Goal: Information Seeking & Learning: Learn about a topic

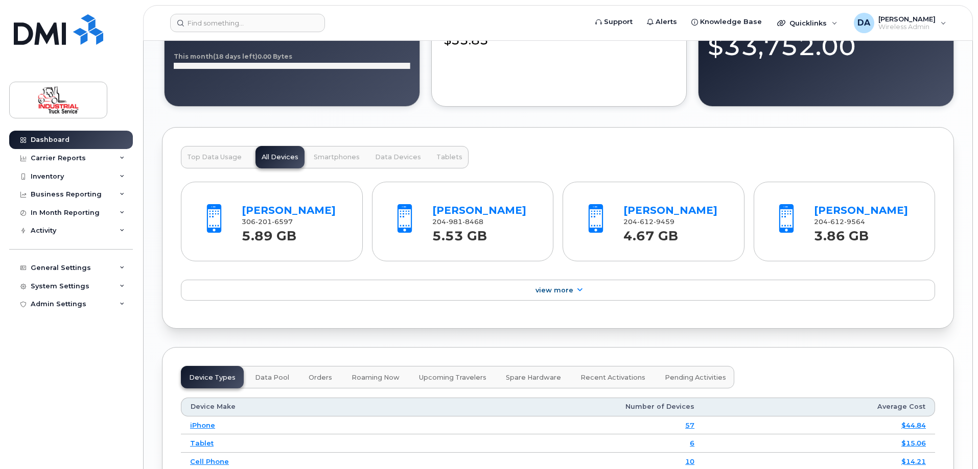
scroll to position [971, 0]
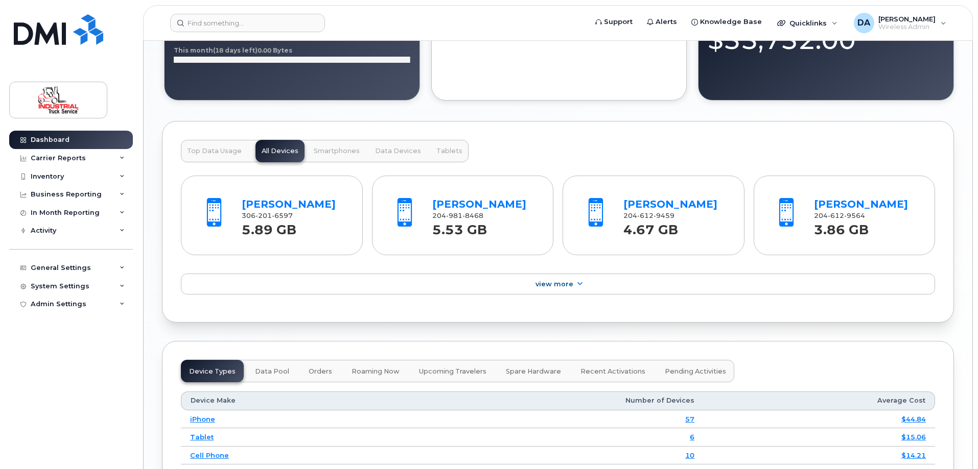
click at [206, 147] on button "Top Data Usage" at bounding box center [214, 151] width 67 height 22
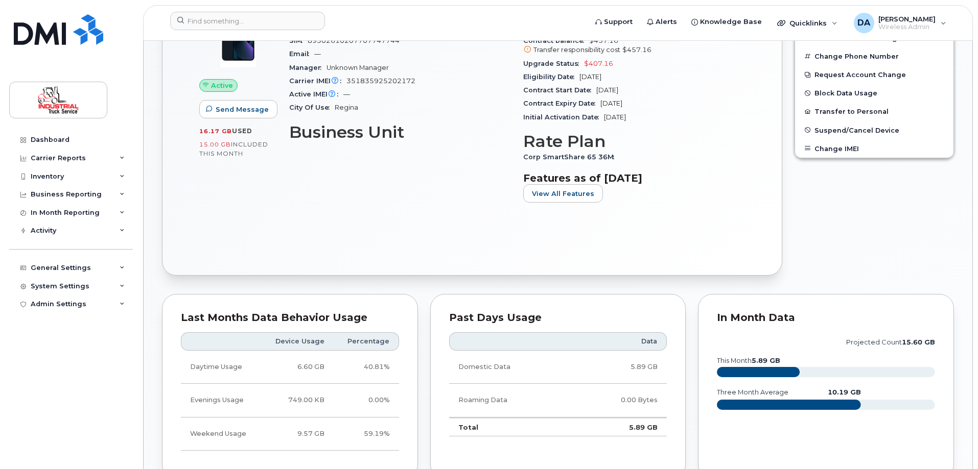
scroll to position [613, 0]
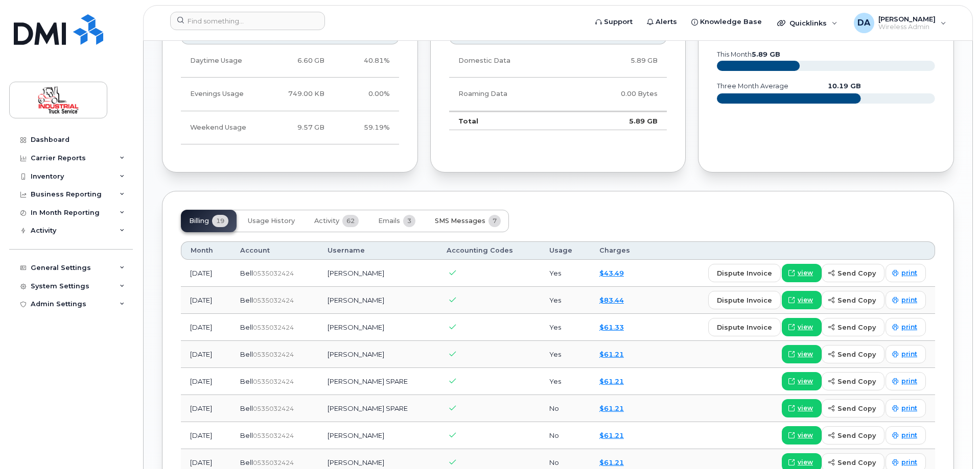
click at [479, 222] on span "SMS Messages" at bounding box center [460, 221] width 51 height 8
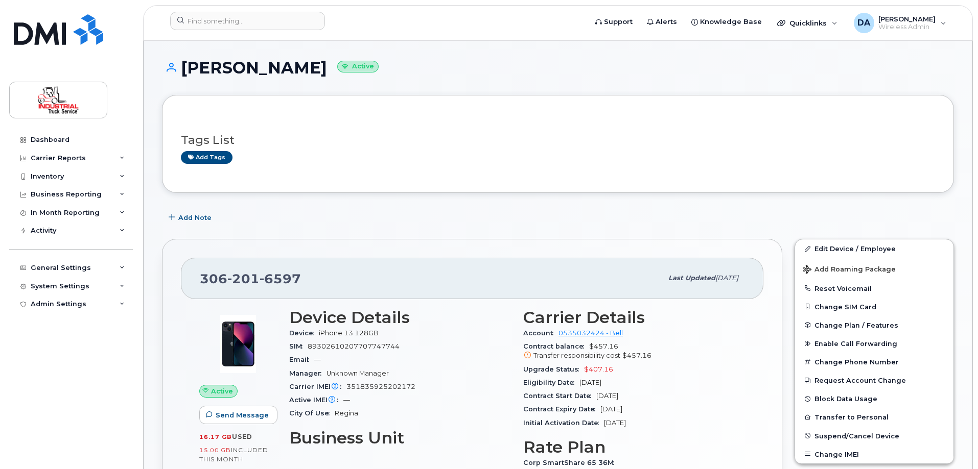
scroll to position [0, 0]
click at [40, 209] on div "In Month Reporting" at bounding box center [65, 213] width 69 height 8
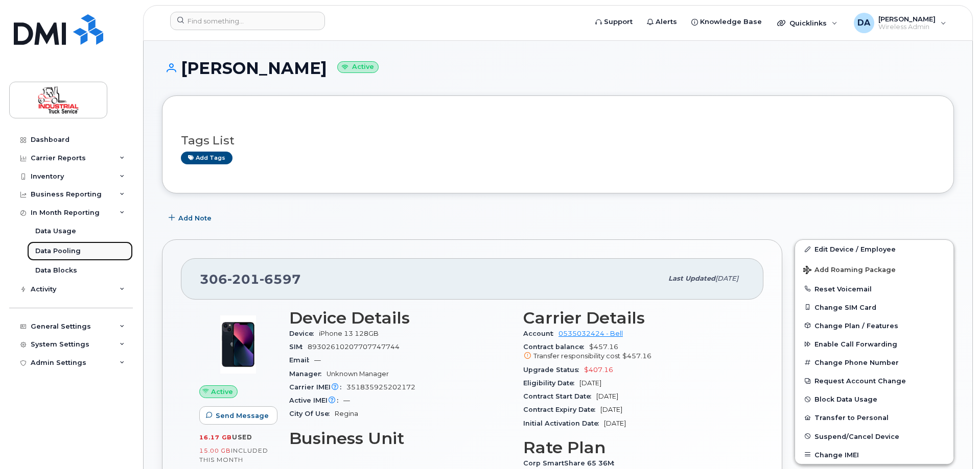
click at [51, 248] on div "Data Pooling" at bounding box center [57, 251] width 45 height 9
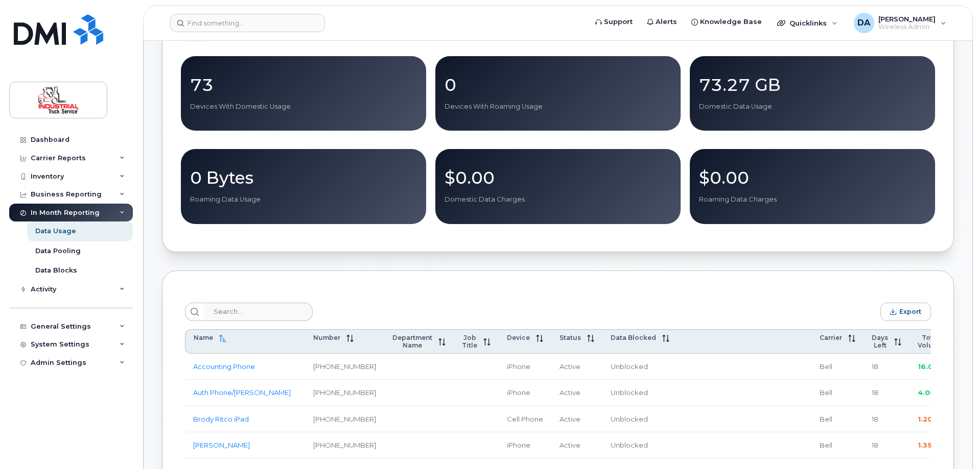
scroll to position [307, 0]
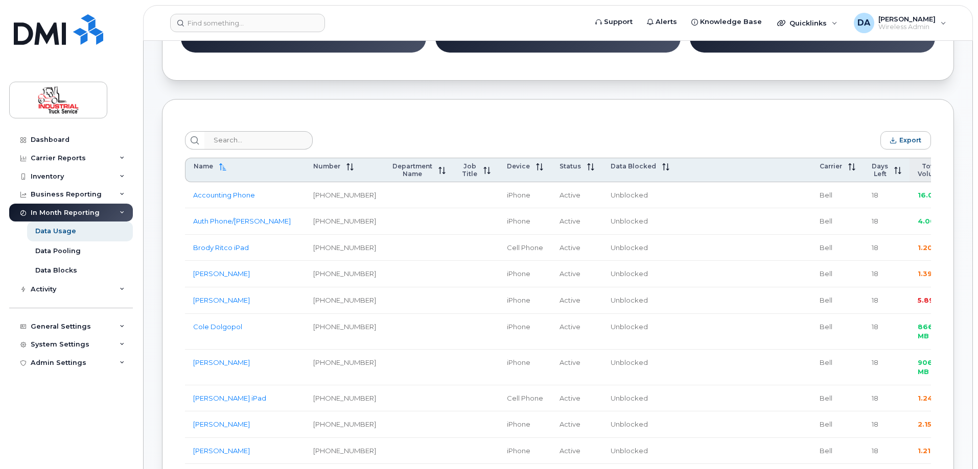
click at [918, 171] on span "Total Volume" at bounding box center [931, 169] width 26 height 15
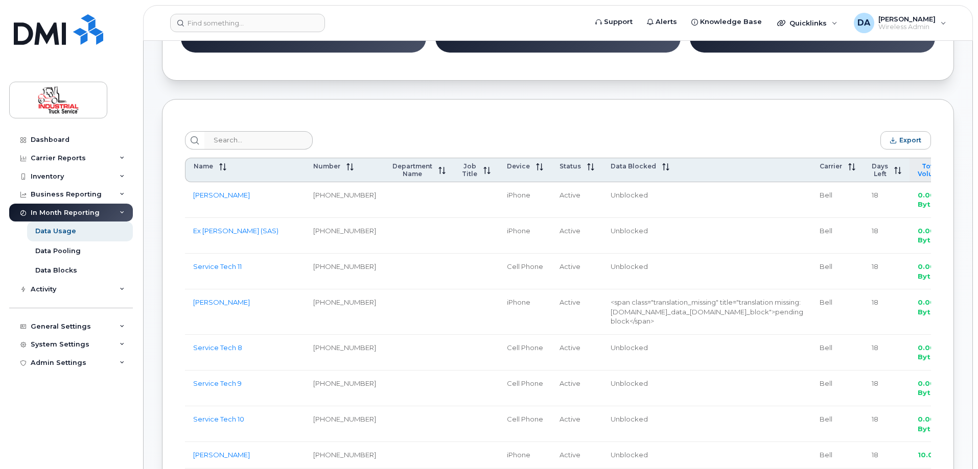
click at [918, 171] on span "Total Volume" at bounding box center [931, 169] width 26 height 15
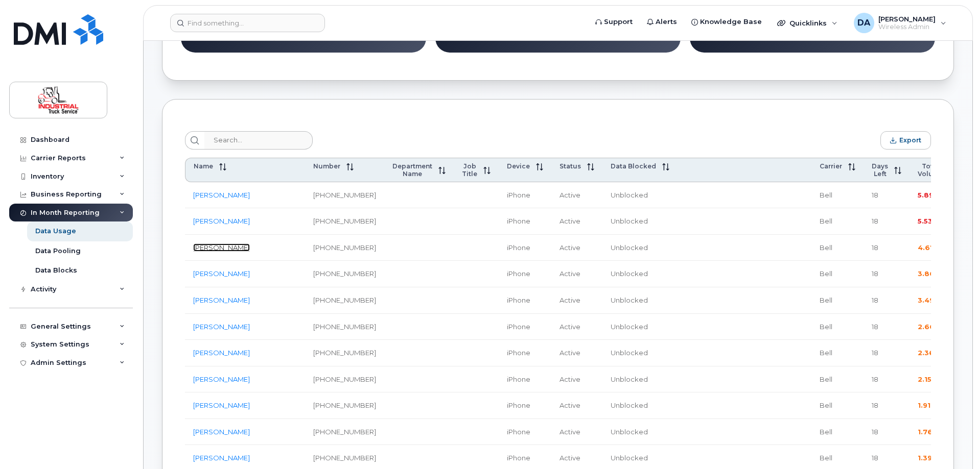
click at [224, 252] on link "[PERSON_NAME]" at bounding box center [221, 248] width 57 height 8
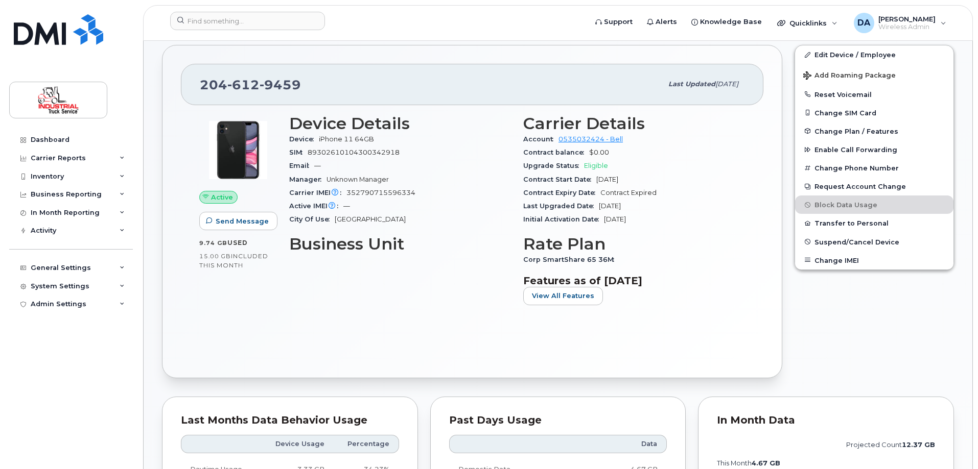
scroll to position [358, 0]
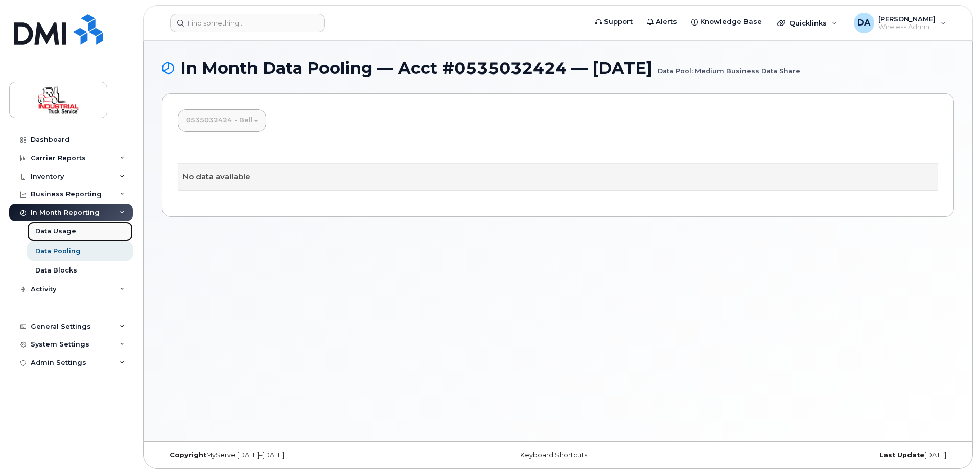
click at [55, 229] on div "Data Usage" at bounding box center [55, 231] width 41 height 9
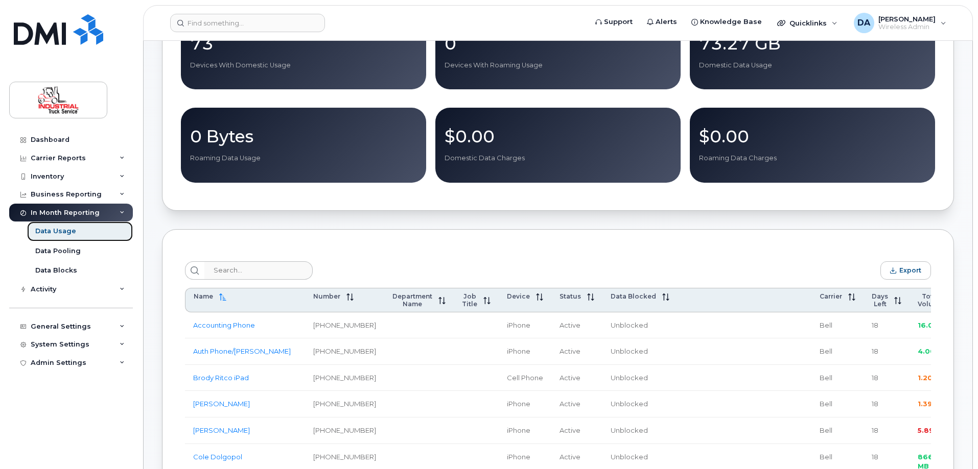
scroll to position [358, 0]
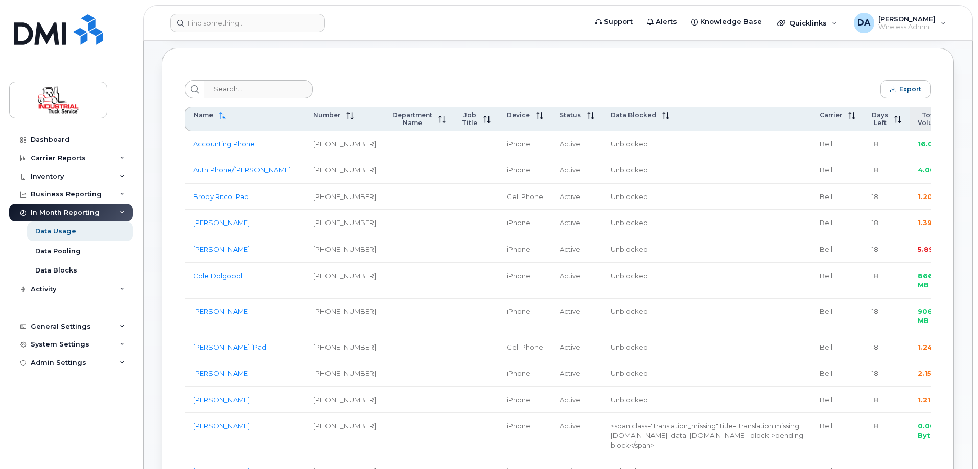
click at [918, 123] on span "Total Volume" at bounding box center [931, 118] width 26 height 15
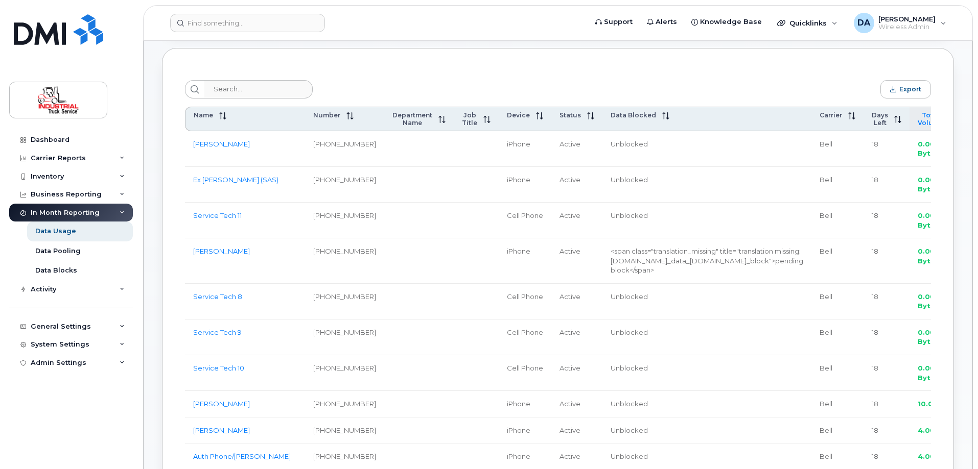
click at [918, 123] on span "Total Volume" at bounding box center [931, 118] width 26 height 15
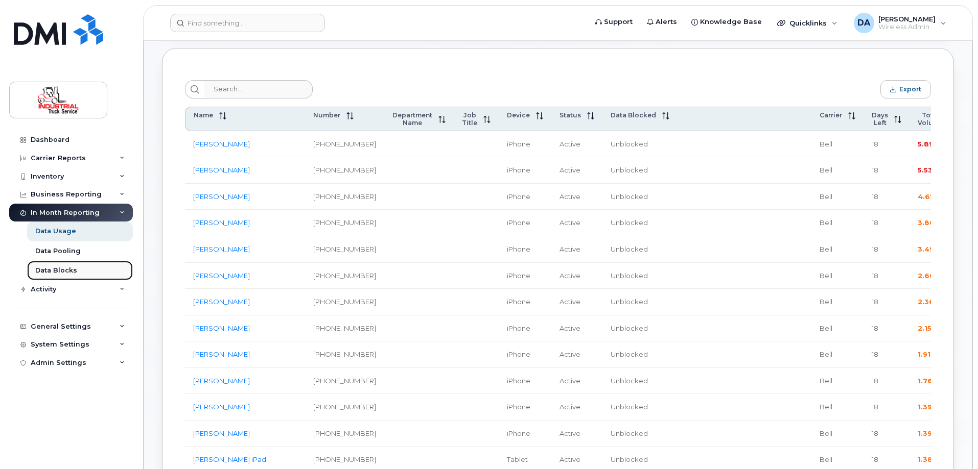
click at [65, 268] on div "Data Blocks" at bounding box center [56, 270] width 42 height 9
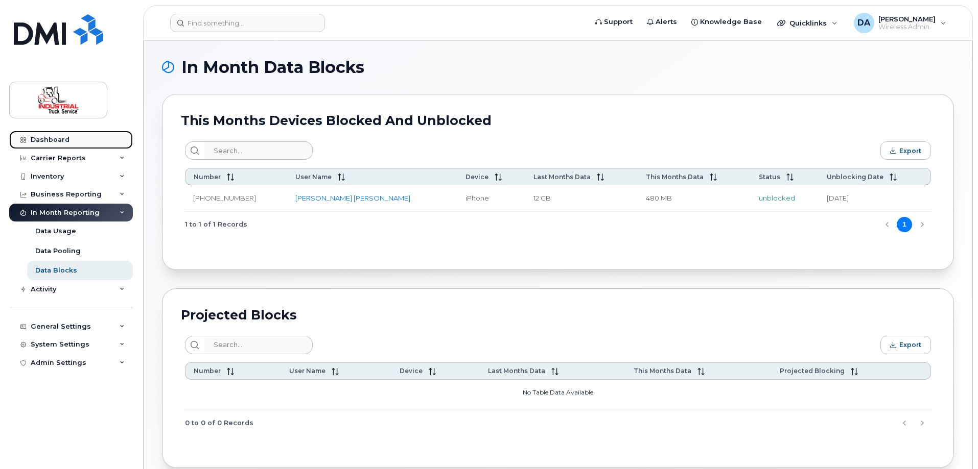
click at [66, 145] on link "Dashboard" at bounding box center [71, 140] width 124 height 18
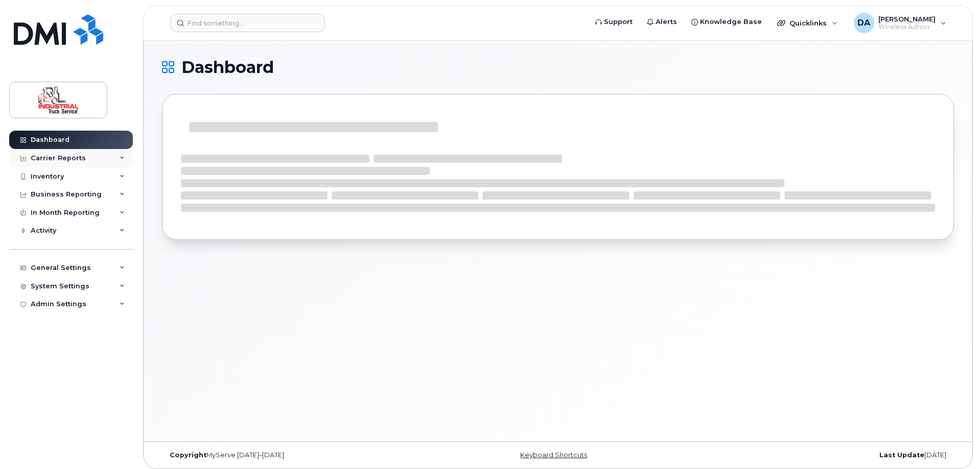
click at [48, 156] on div "Carrier Reports" at bounding box center [58, 158] width 55 height 8
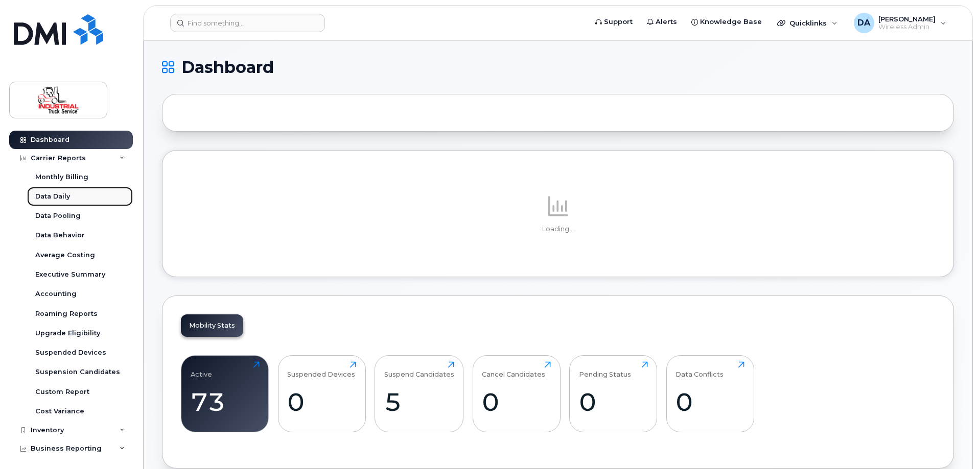
click at [60, 195] on div "Data Daily" at bounding box center [52, 196] width 35 height 9
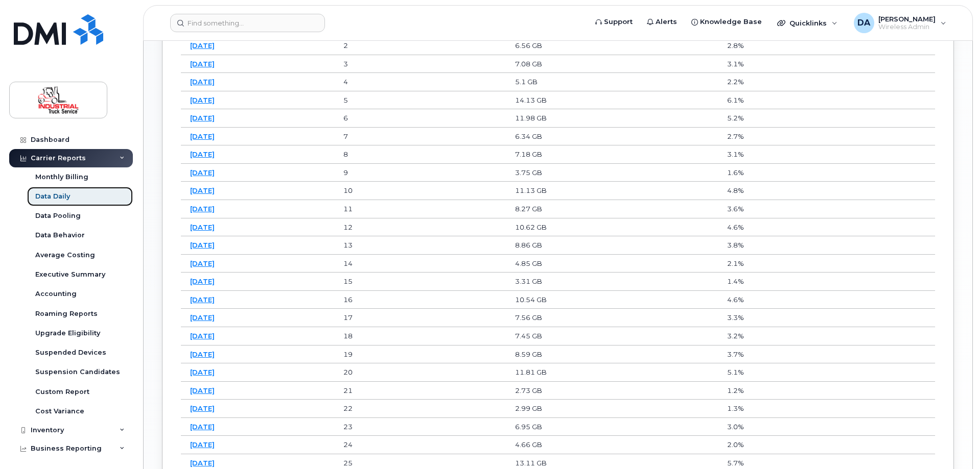
scroll to position [817, 0]
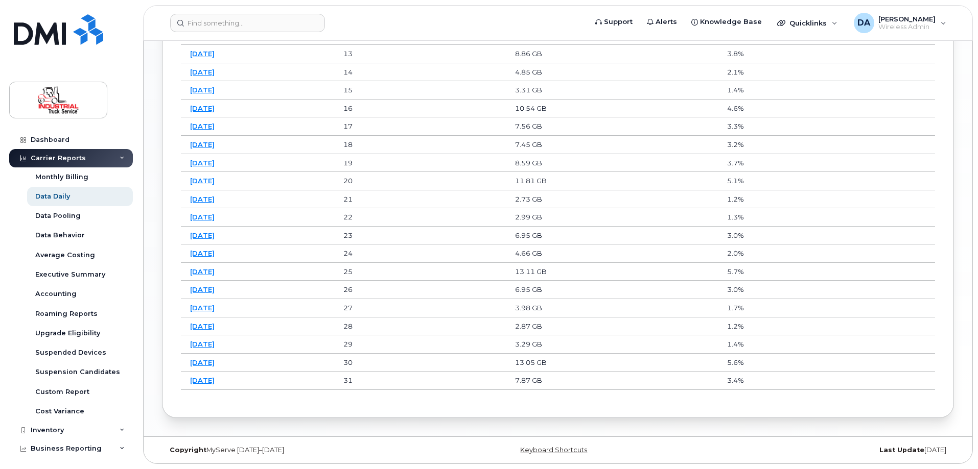
click at [215, 364] on link "[DATE]" at bounding box center [202, 363] width 25 height 8
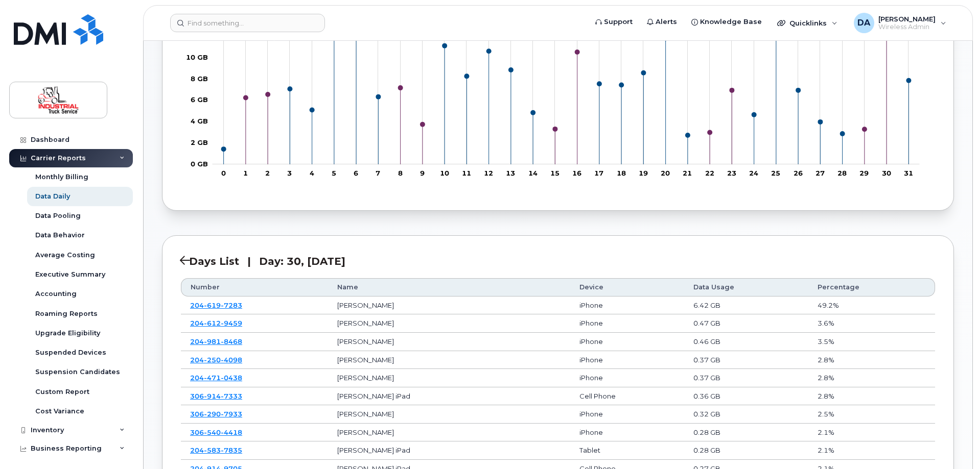
scroll to position [255, 0]
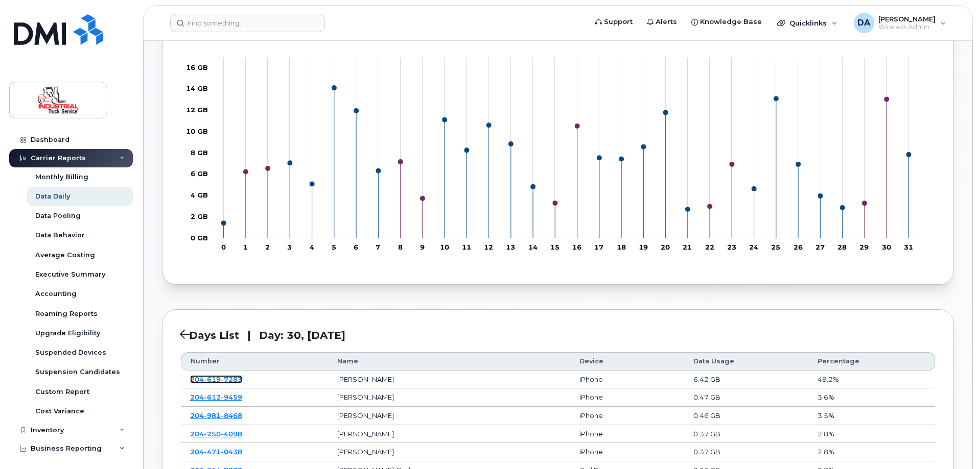
click at [231, 379] on span "7283" at bounding box center [231, 379] width 21 height 8
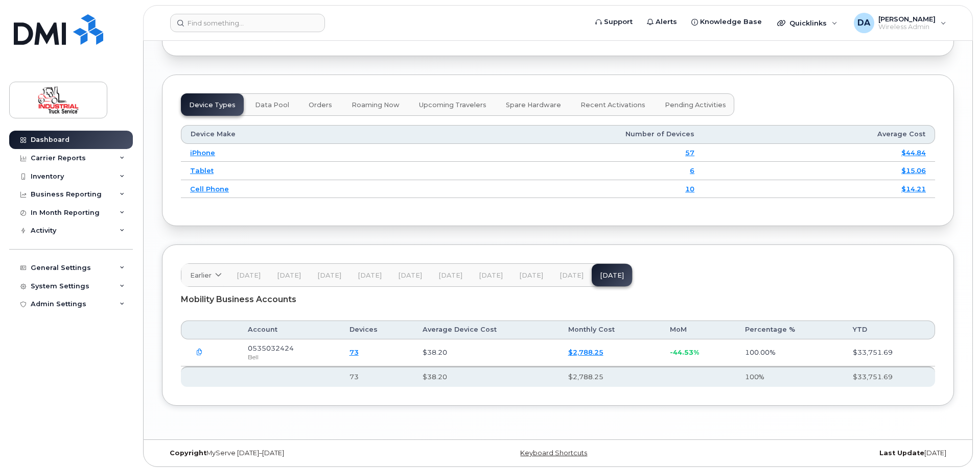
scroll to position [1240, 0]
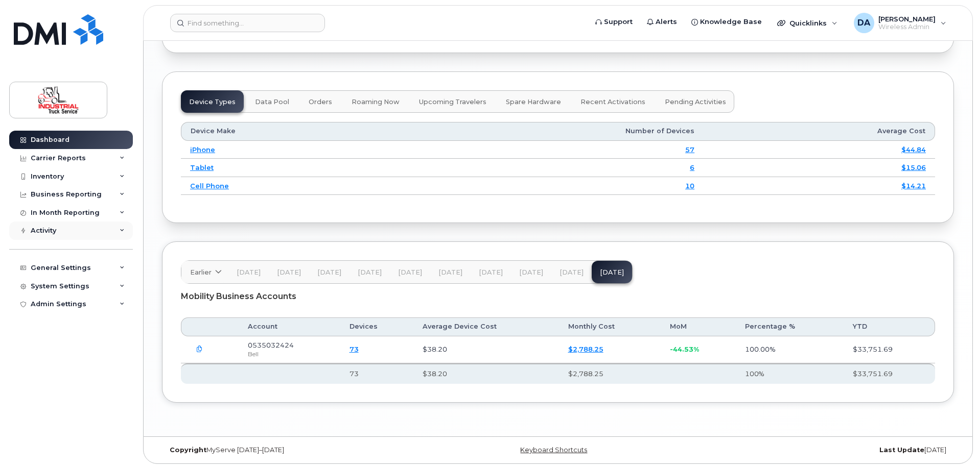
click at [49, 228] on div "Activity" at bounding box center [44, 231] width 26 height 8
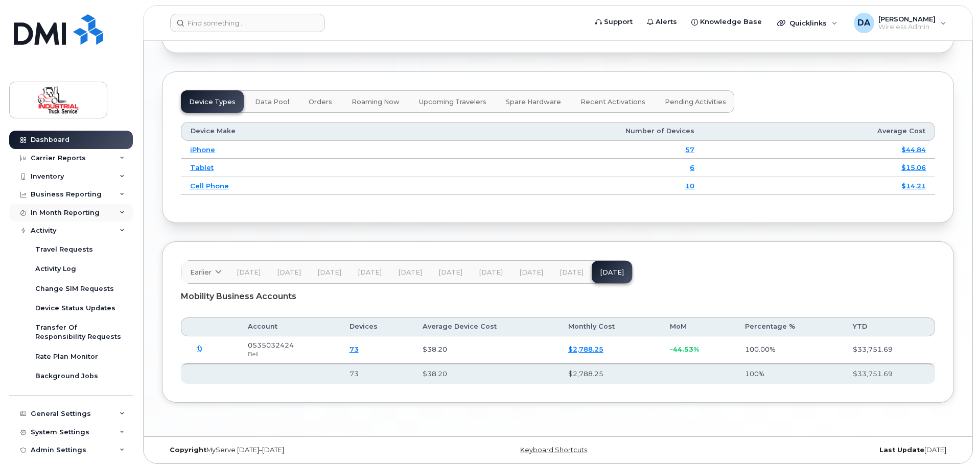
click at [39, 206] on div "In Month Reporting" at bounding box center [71, 213] width 124 height 18
click at [44, 162] on div "Carrier Reports" at bounding box center [71, 158] width 124 height 18
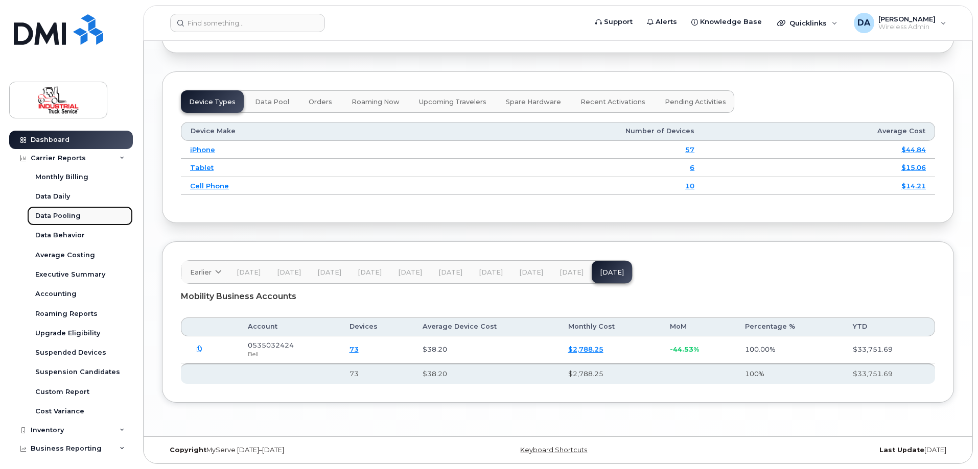
click at [45, 217] on div "Data Pooling" at bounding box center [57, 215] width 45 height 9
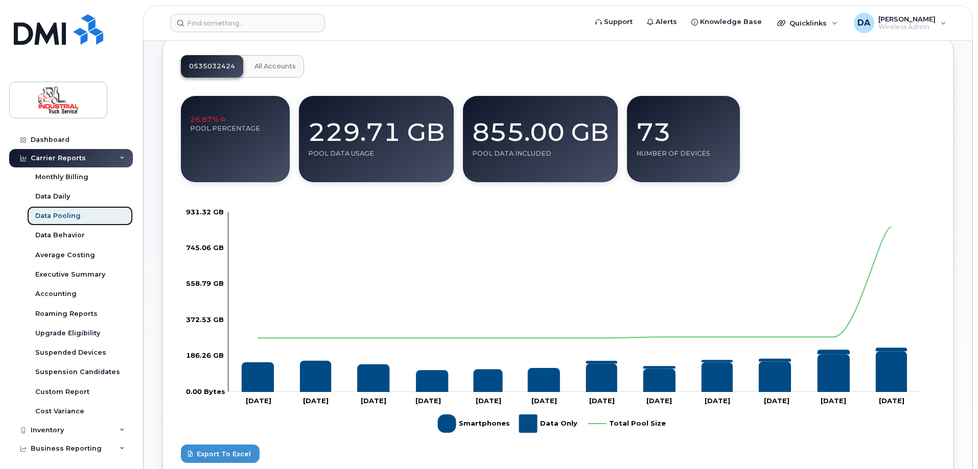
scroll to position [307, 0]
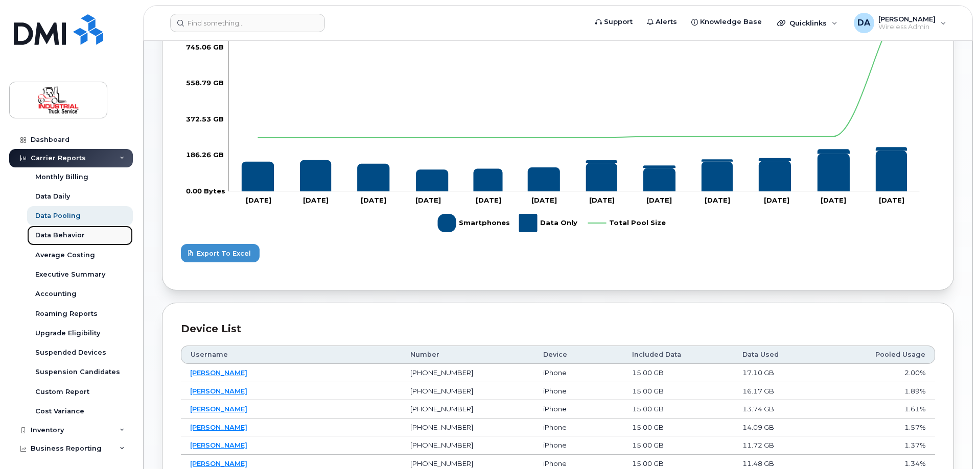
click at [59, 239] on div "Data Behavior" at bounding box center [60, 235] width 50 height 9
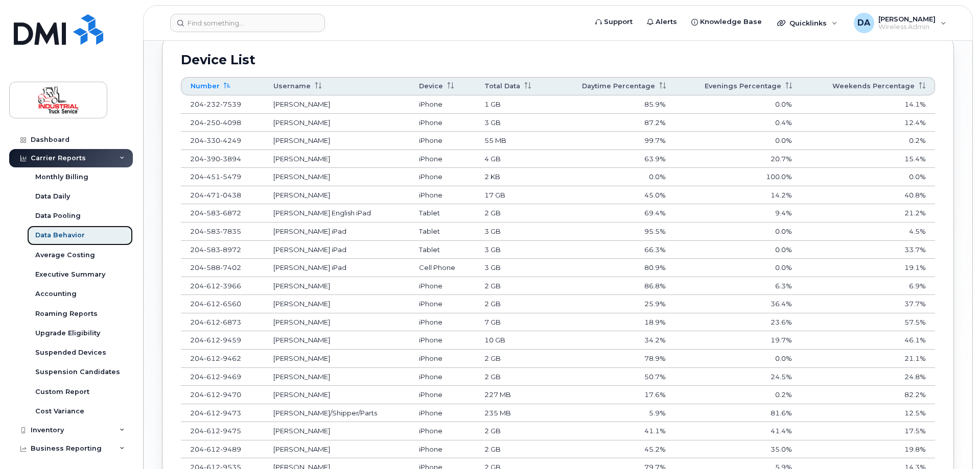
scroll to position [409, 0]
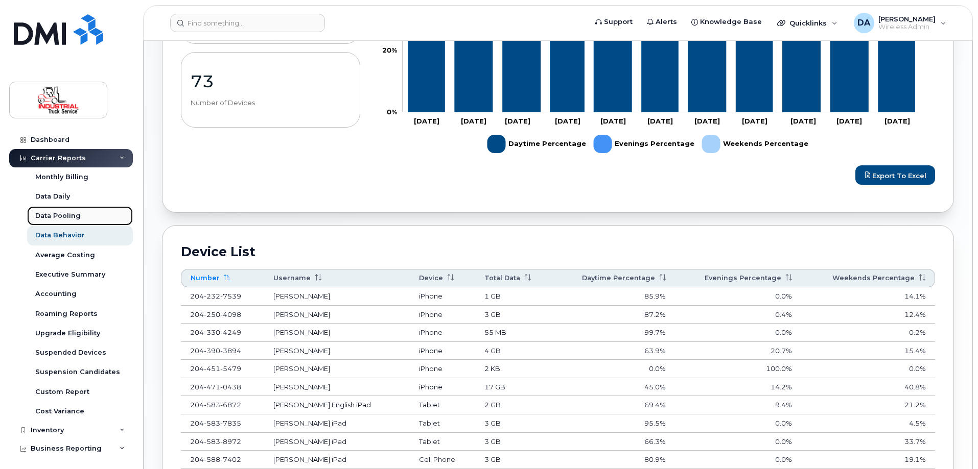
click at [62, 217] on div "Data Pooling" at bounding box center [57, 215] width 45 height 9
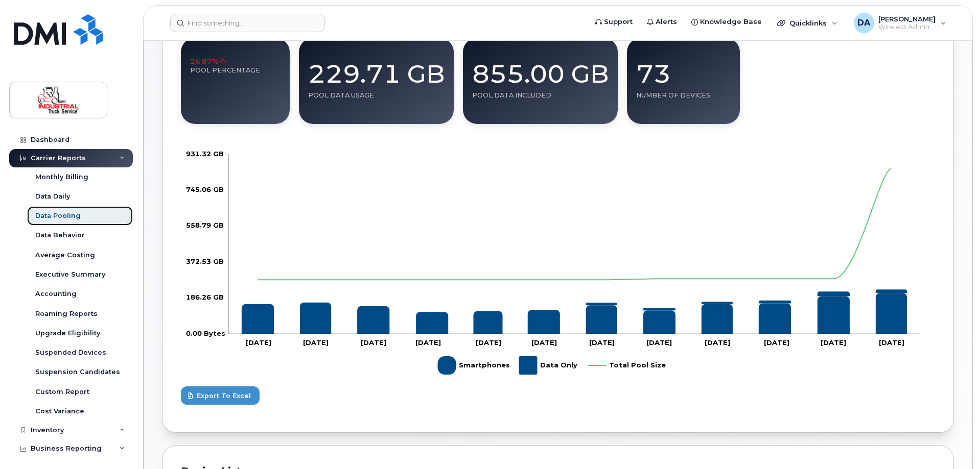
scroll to position [409, 0]
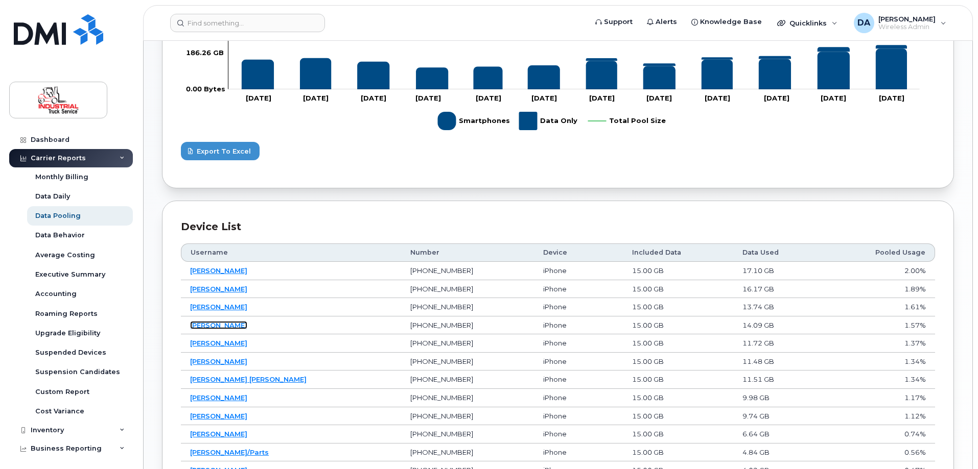
click at [217, 325] on link "[PERSON_NAME]" at bounding box center [218, 325] width 57 height 8
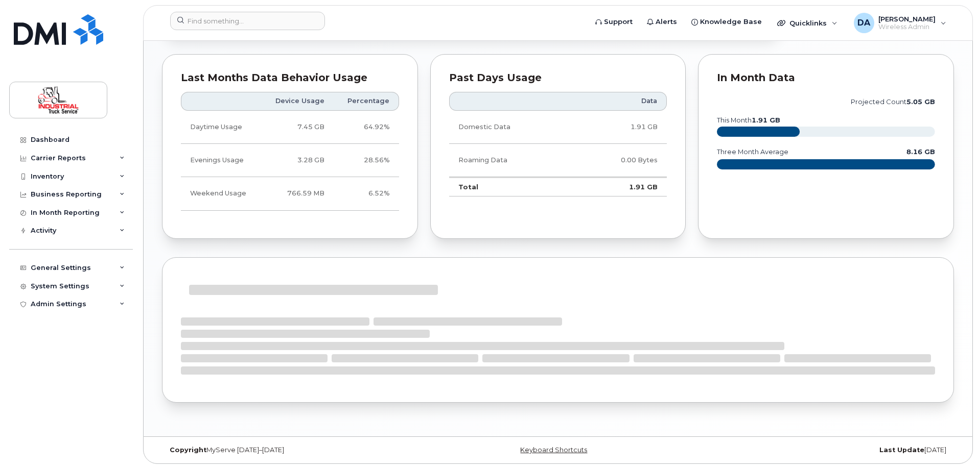
scroll to position [547, 0]
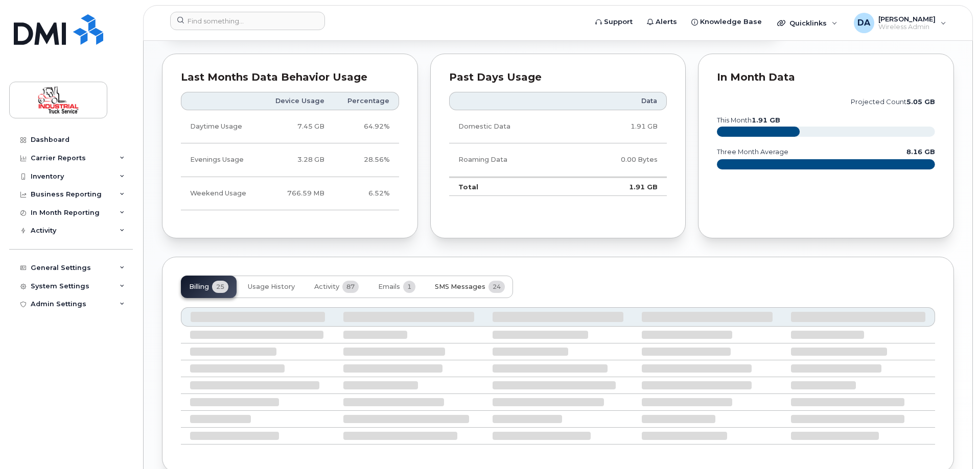
click at [477, 284] on span "SMS Messages" at bounding box center [460, 287] width 51 height 8
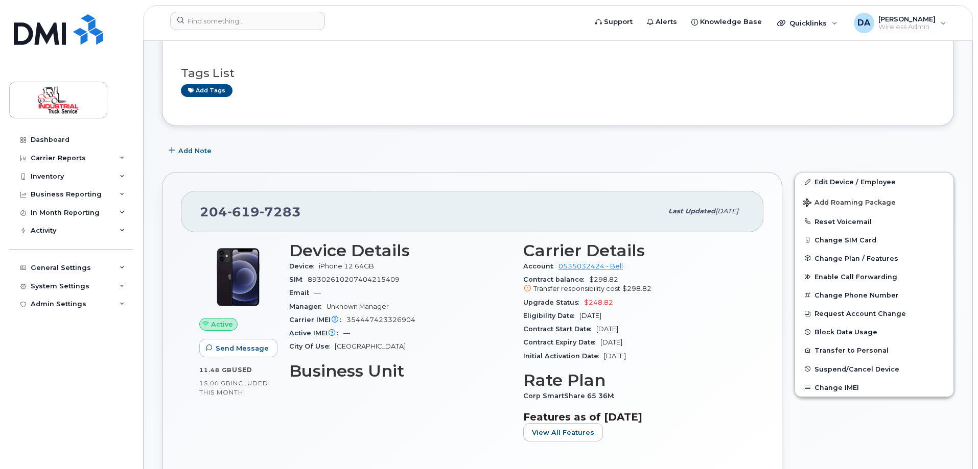
scroll to position [0, 0]
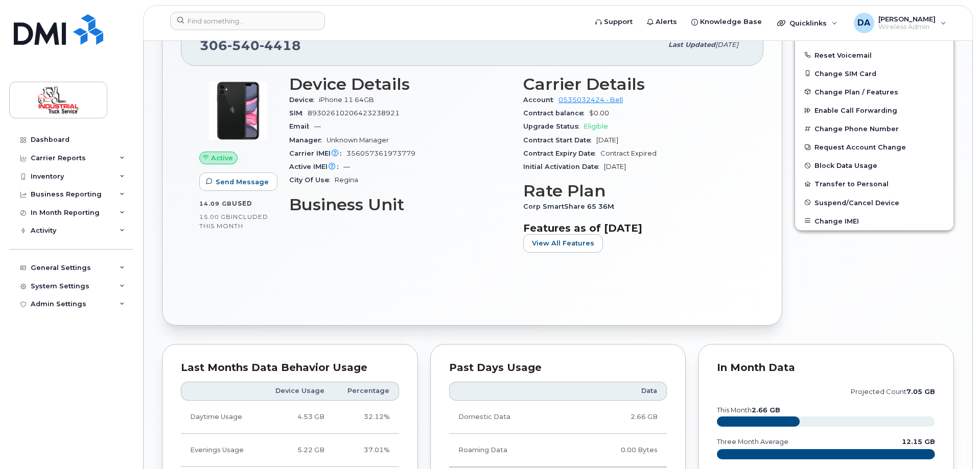
scroll to position [297, 0]
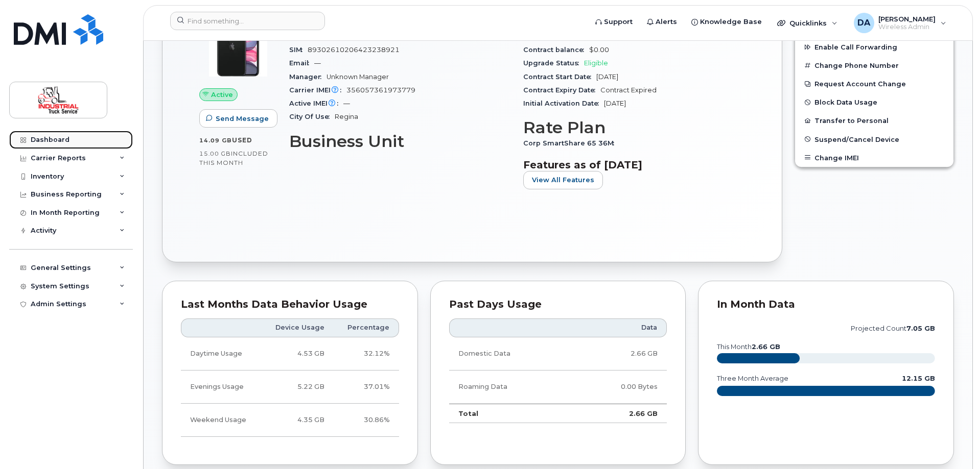
click at [54, 141] on div "Dashboard" at bounding box center [50, 140] width 39 height 8
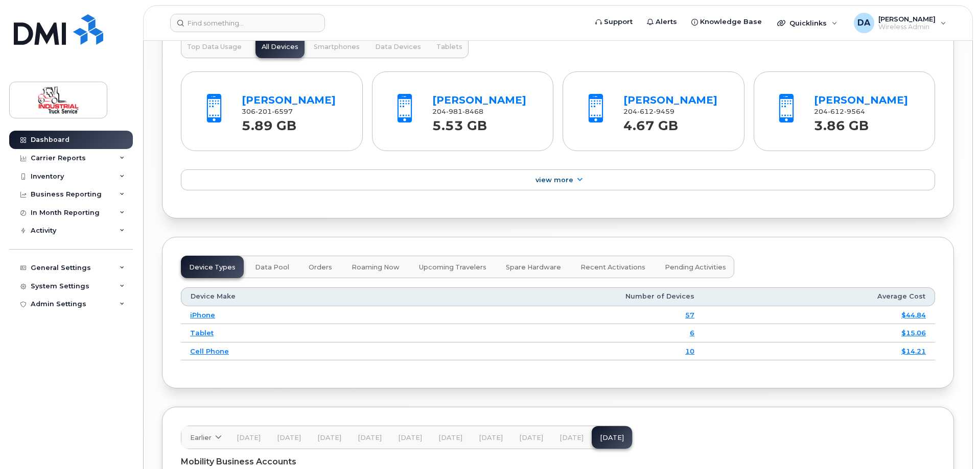
scroll to position [1240, 0]
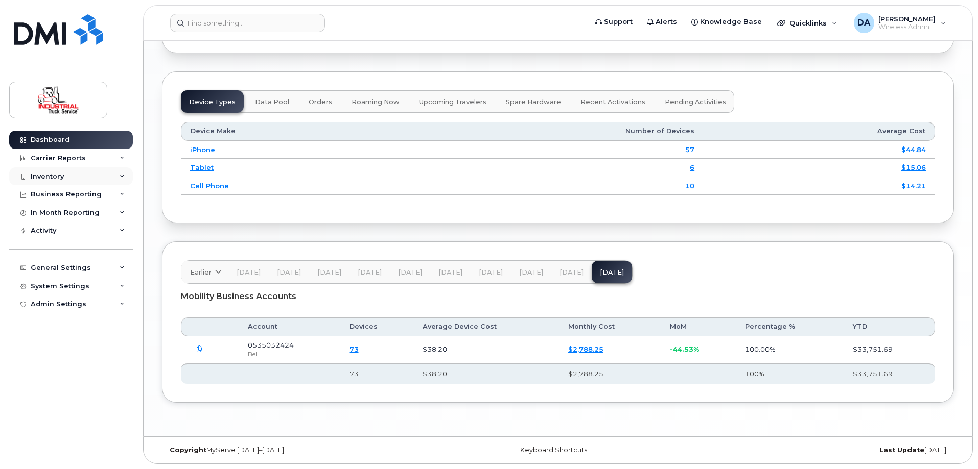
click at [52, 176] on div "Inventory" at bounding box center [47, 177] width 33 height 8
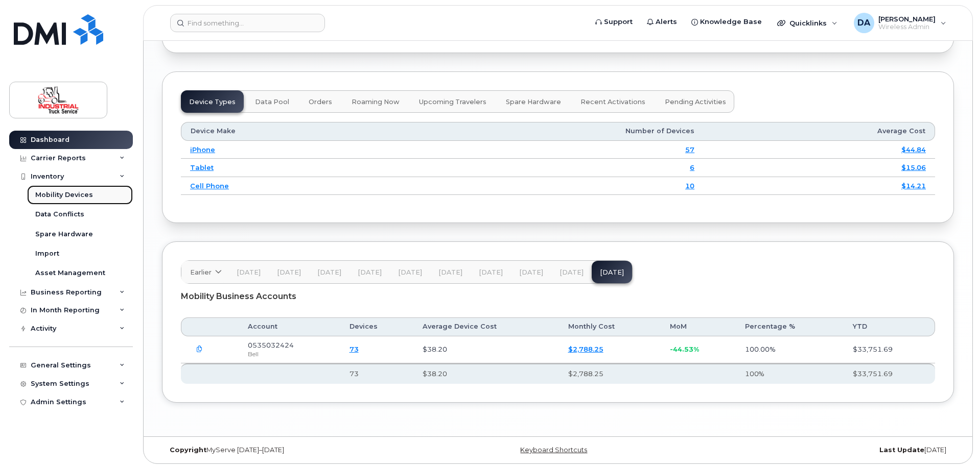
click at [59, 195] on div "Mobility Devices" at bounding box center [64, 195] width 58 height 9
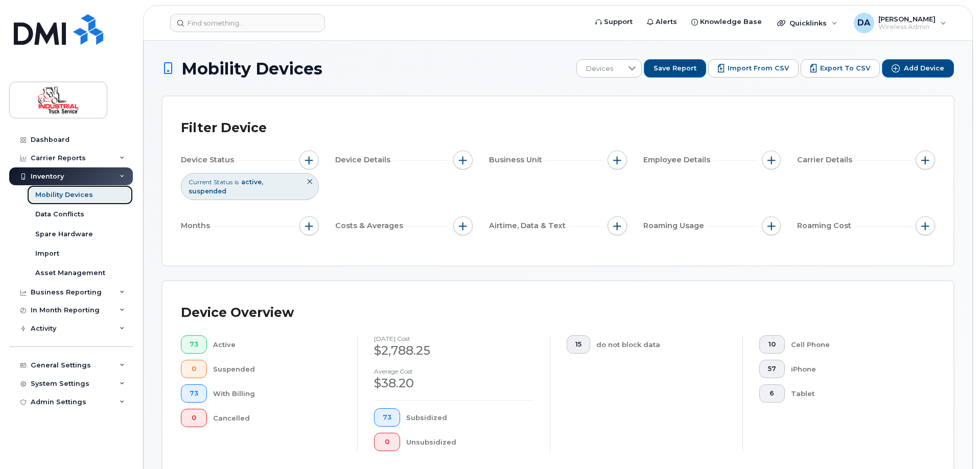
scroll to position [358, 0]
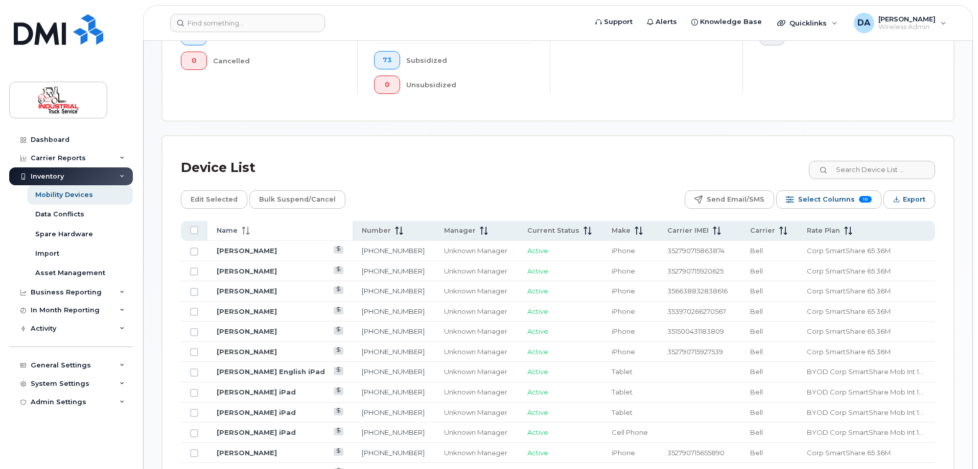
click at [232, 226] on span "Name" at bounding box center [227, 230] width 21 height 9
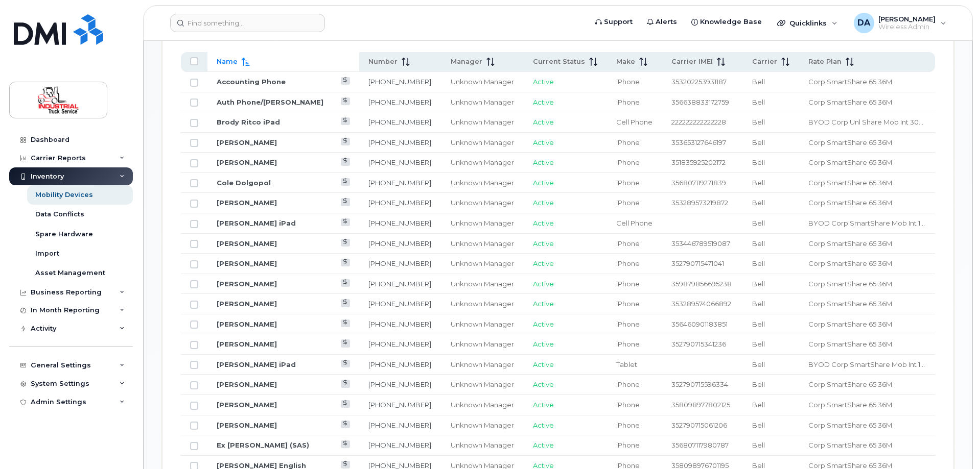
scroll to position [817, 0]
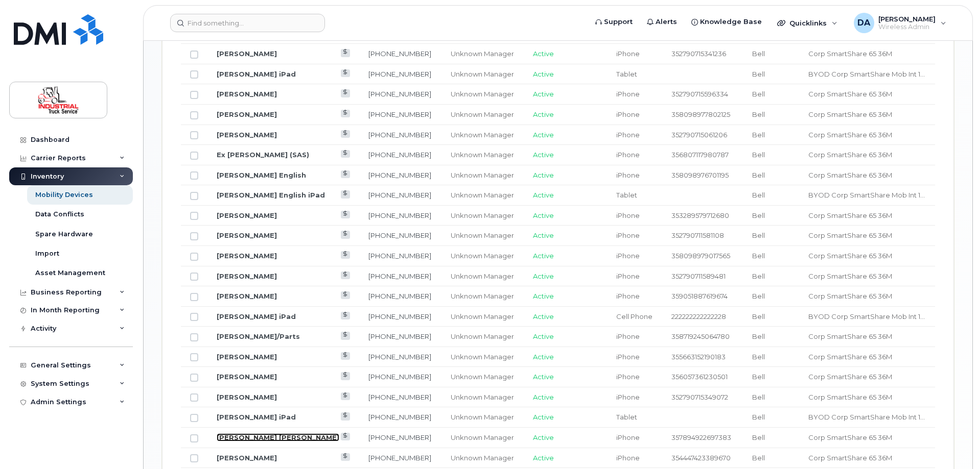
click at [252, 434] on link "[PERSON_NAME] [PERSON_NAME]" at bounding box center [278, 438] width 123 height 8
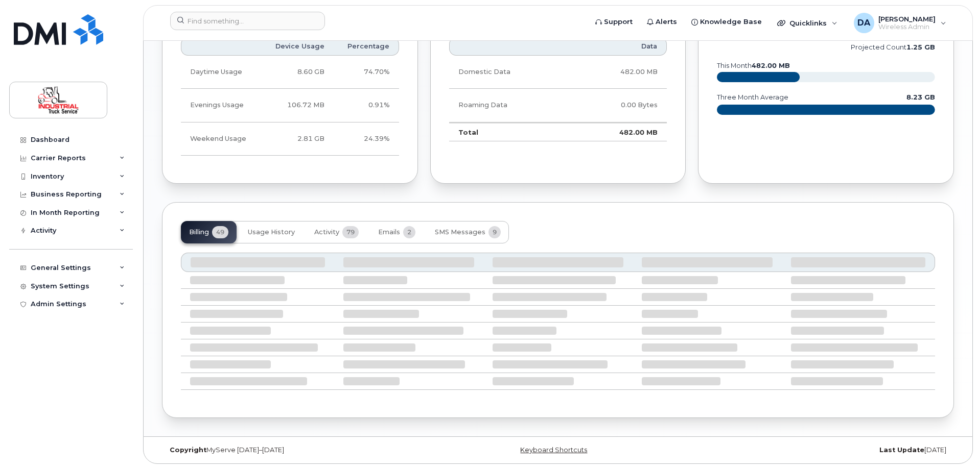
scroll to position [615, 0]
click at [457, 229] on span "SMS Messages" at bounding box center [460, 232] width 51 height 8
